Goal: Task Accomplishment & Management: Manage account settings

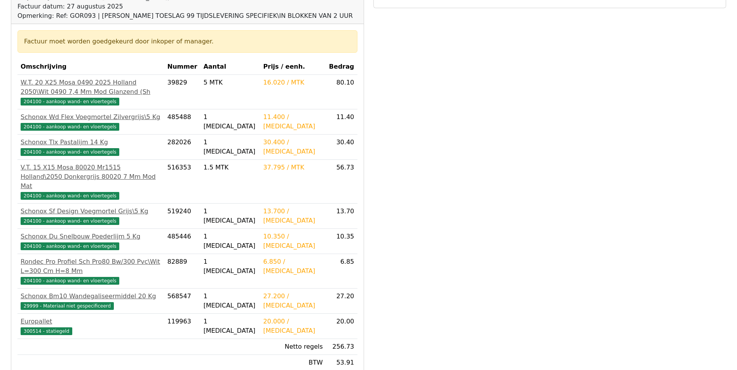
scroll to position [155, 0]
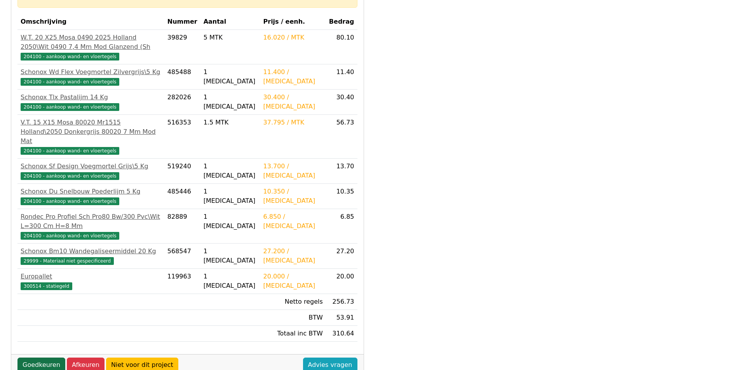
click at [49, 358] on link "Goedkeuren" at bounding box center [41, 365] width 48 height 15
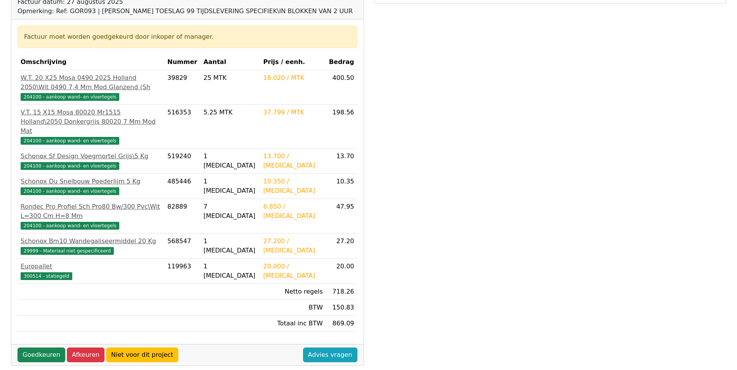
scroll to position [117, 0]
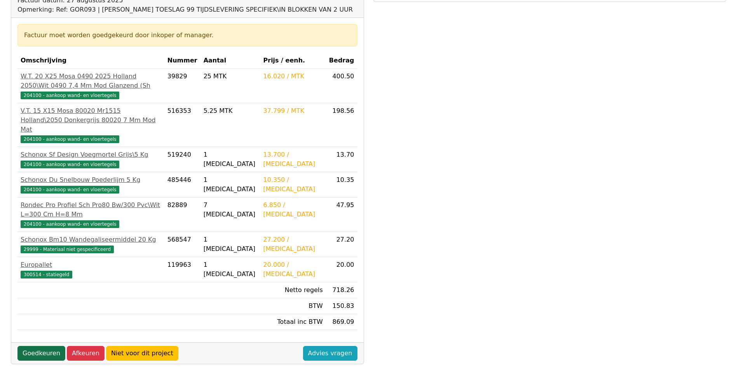
click at [38, 346] on link "Goedkeuren" at bounding box center [41, 353] width 48 height 15
